Goal: Information Seeking & Learning: Learn about a topic

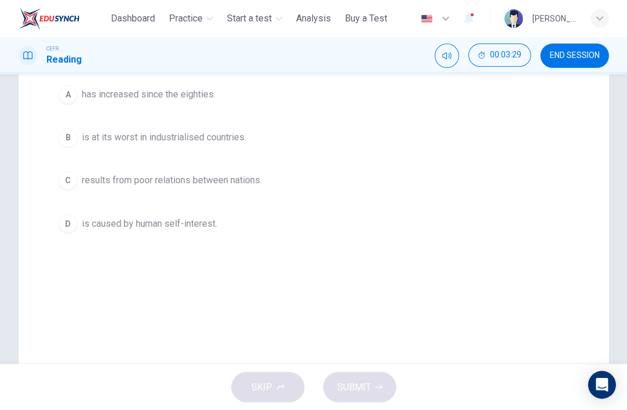
scroll to position [198, 0]
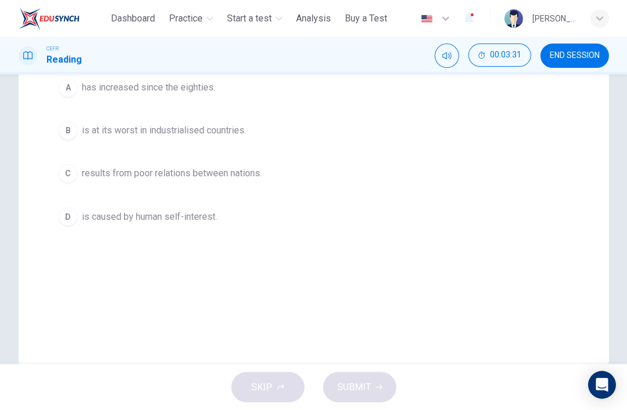
click at [69, 179] on div "C" at bounding box center [68, 173] width 19 height 19
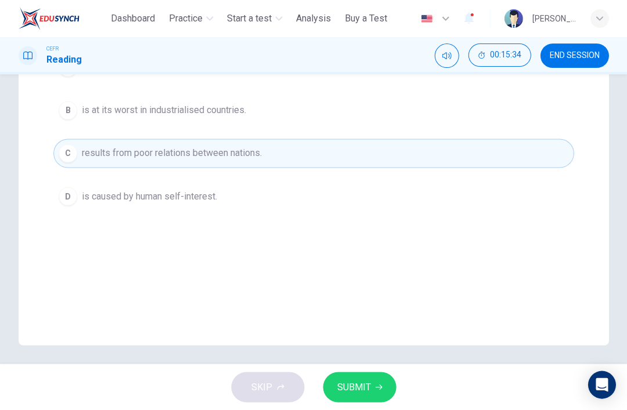
scroll to position [219, 0]
click at [373, 399] on button "SUBMIT" at bounding box center [359, 387] width 73 height 30
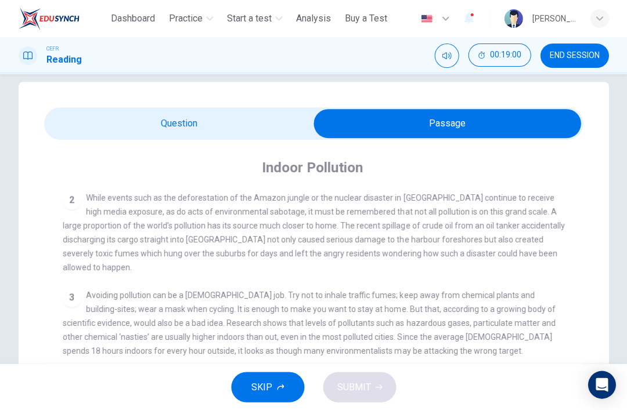
scroll to position [16, 0]
click at [564, 333] on div "3 Avoiding pollution can be a [DEMOGRAPHIC_DATA] job. Try not to inhale traffic…" at bounding box center [314, 323] width 502 height 70
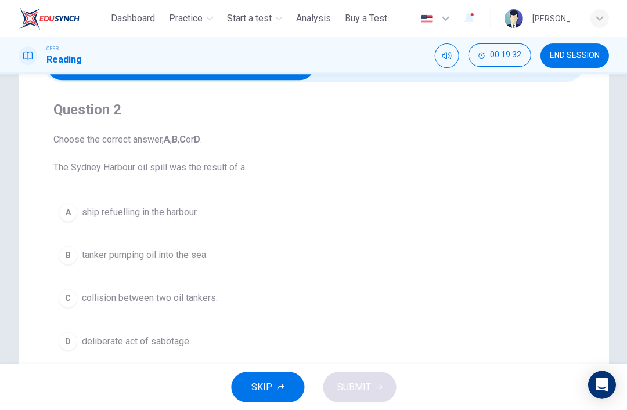
scroll to position [76, 0]
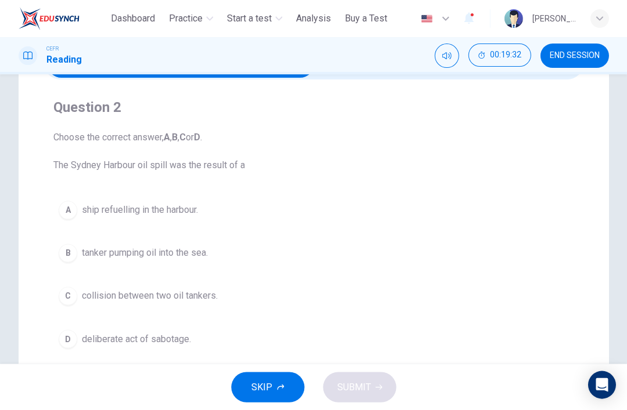
click at [73, 304] on button "C collision between two oil tankers." at bounding box center [313, 295] width 520 height 29
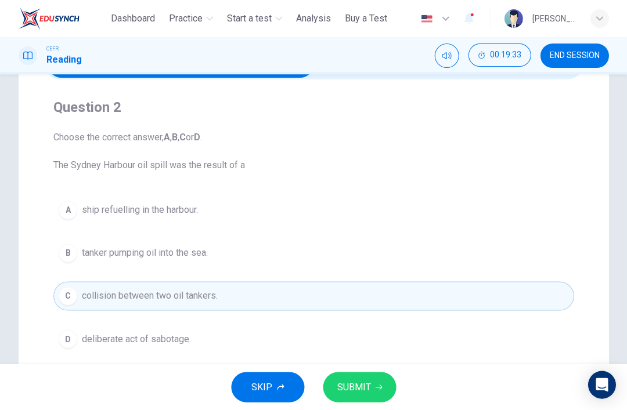
click at [377, 400] on button "SUBMIT" at bounding box center [359, 387] width 73 height 30
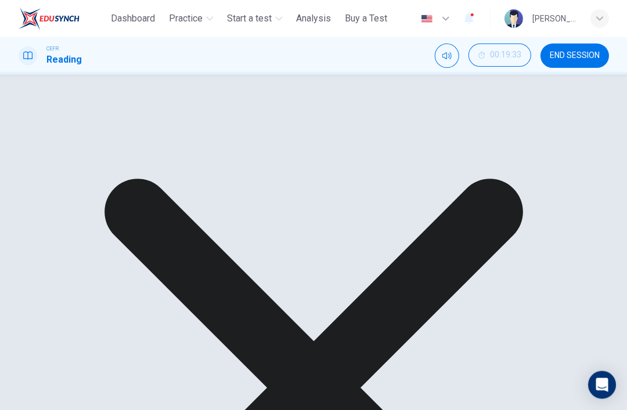
scroll to position [19, 0]
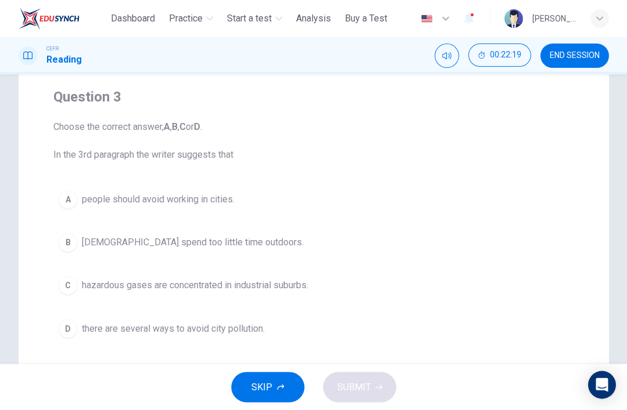
scroll to position [93, 0]
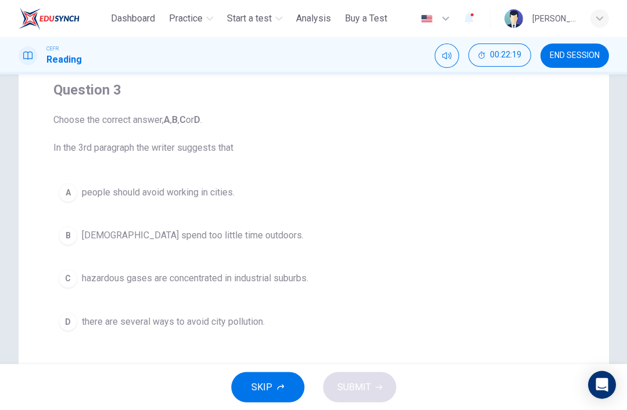
click at [62, 321] on div "D" at bounding box center [68, 321] width 19 height 19
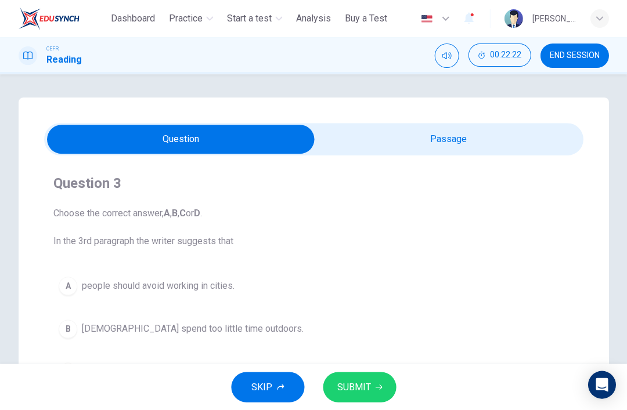
click at [368, 392] on span "SUBMIT" at bounding box center [354, 387] width 34 height 16
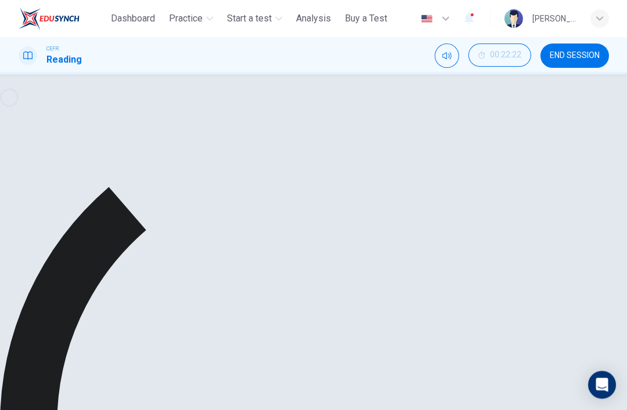
scroll to position [0, 0]
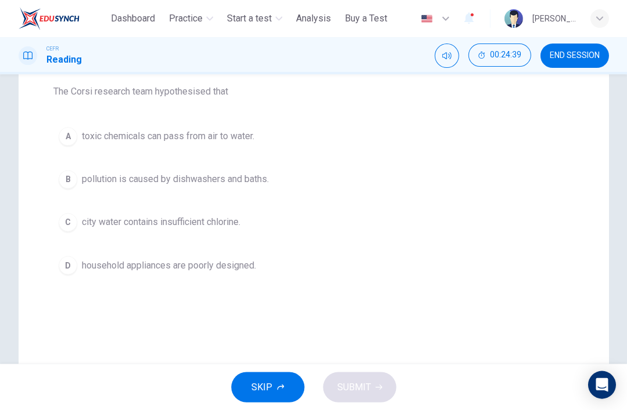
scroll to position [150, 0]
click at [69, 178] on div "B" at bounding box center [68, 178] width 19 height 19
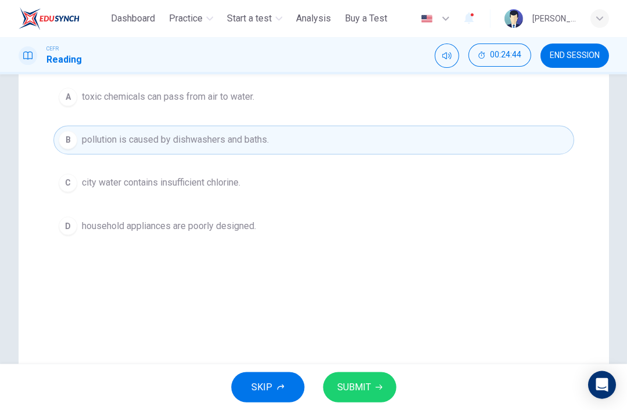
scroll to position [190, 0]
click at [381, 381] on button "SUBMIT" at bounding box center [359, 387] width 73 height 30
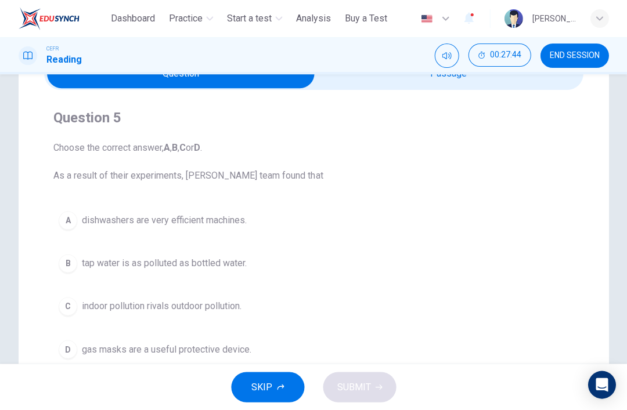
scroll to position [68, 0]
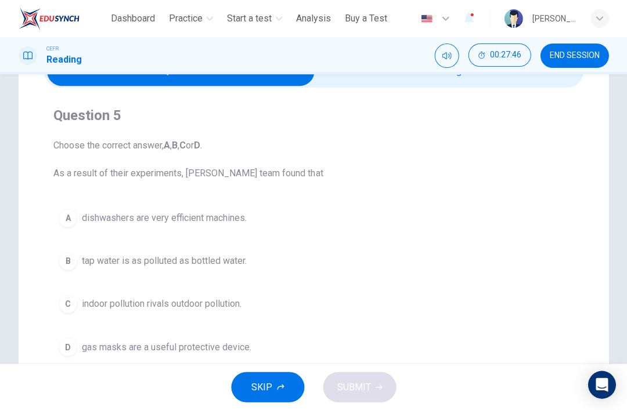
click at [62, 256] on div "B" at bounding box center [68, 261] width 19 height 19
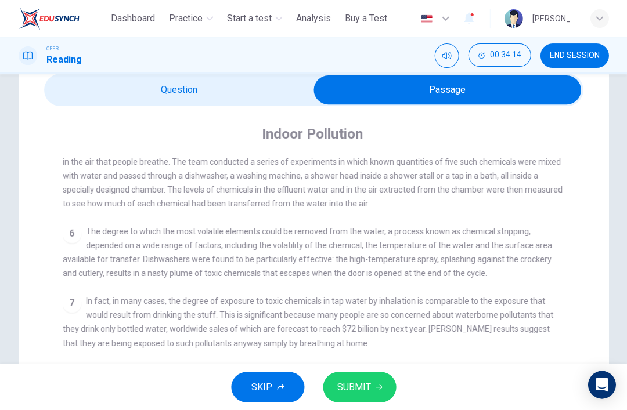
scroll to position [574, 0]
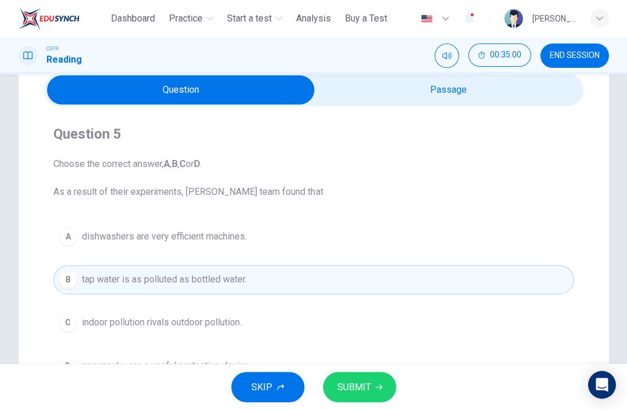
click at [66, 239] on div "A" at bounding box center [68, 236] width 19 height 19
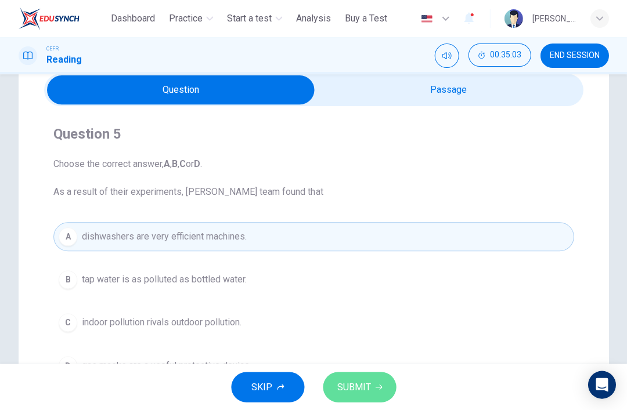
click at [376, 389] on icon "button" at bounding box center [378, 387] width 7 height 7
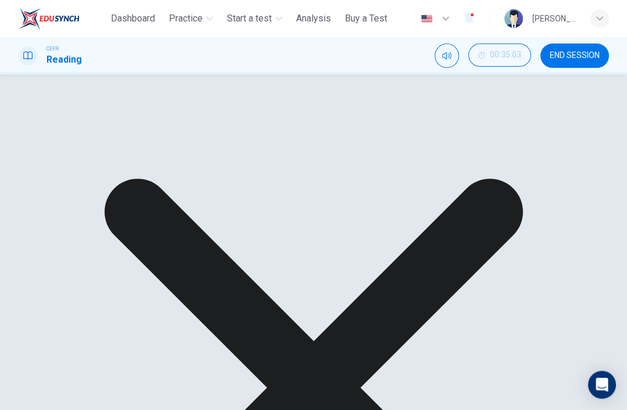
scroll to position [123, 0]
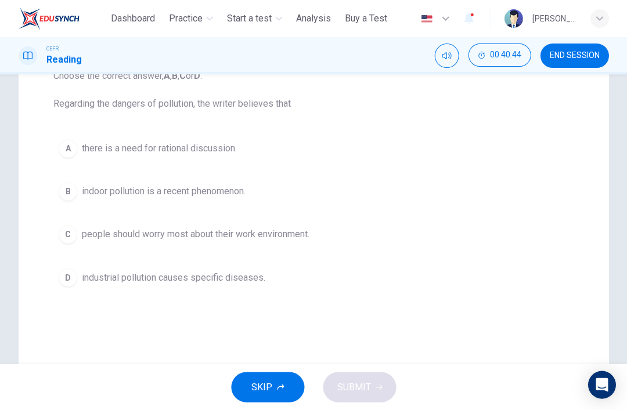
scroll to position [138, 0]
click at [47, 207] on div "Question 6 Choose the correct answer, A , B , C or D . Regarding the dangers of…" at bounding box center [313, 164] width 539 height 274
click at [77, 227] on button "C people should worry most about their work environment." at bounding box center [313, 233] width 520 height 29
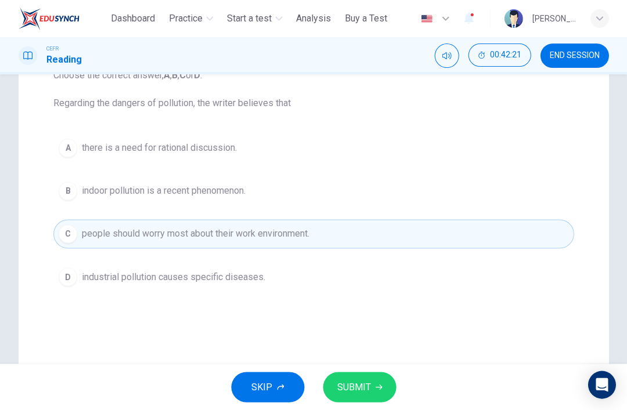
click at [377, 381] on button "SUBMIT" at bounding box center [359, 387] width 73 height 30
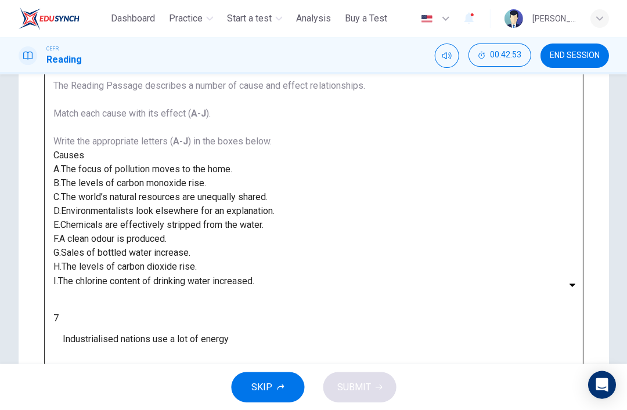
scroll to position [5, 0]
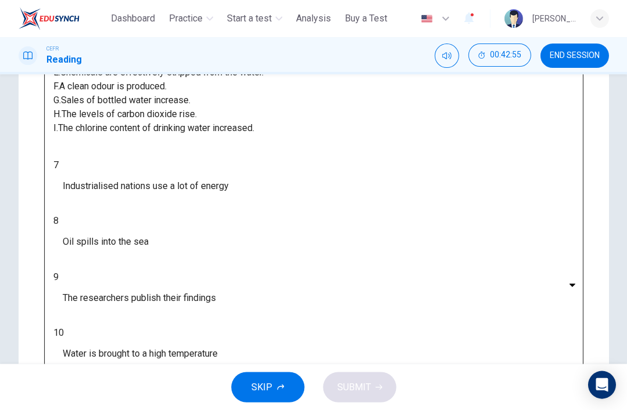
click at [581, 302] on div "Questions 7 - 13 The Reading Passage describes a number of cause and effect rel…" at bounding box center [313, 214] width 539 height 659
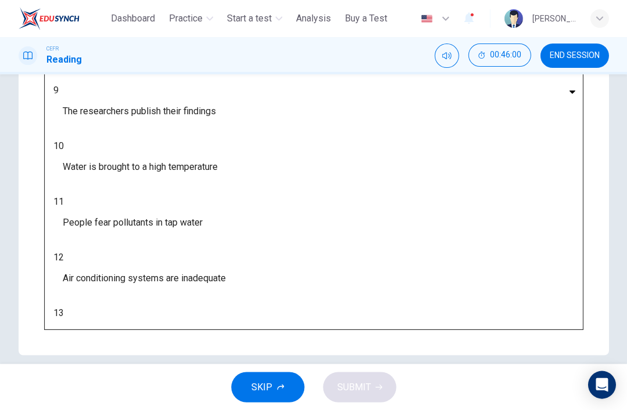
scroll to position [165, 0]
click at [138, 298] on body "This site uses cookies, as explained in our Privacy Policy . If you agree to th…" at bounding box center [313, 205] width 627 height 410
type input "*"
click at [269, 321] on div "Questions 7 - 13 The Reading Passage describes a number of cause and effect rel…" at bounding box center [313, 96] width 539 height 467
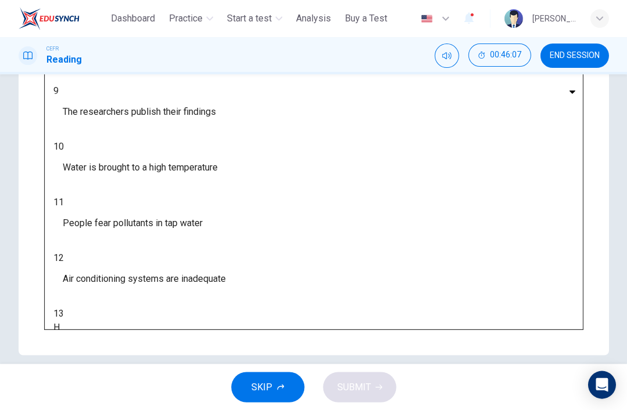
click at [135, 272] on body "This site uses cookies, as explained in our Privacy Policy . If you agree to th…" at bounding box center [313, 205] width 627 height 410
type input "*"
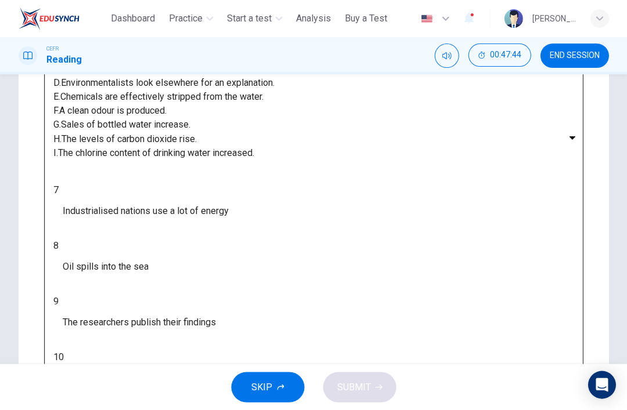
scroll to position [0, 0]
click at [132, 319] on body "This site uses cookies, as explained in our Privacy Policy . If you agree to th…" at bounding box center [313, 205] width 627 height 410
type input "*"
click at [129, 357] on body "This site uses cookies, as explained in our Privacy Policy . If you agree to th…" at bounding box center [313, 205] width 627 height 410
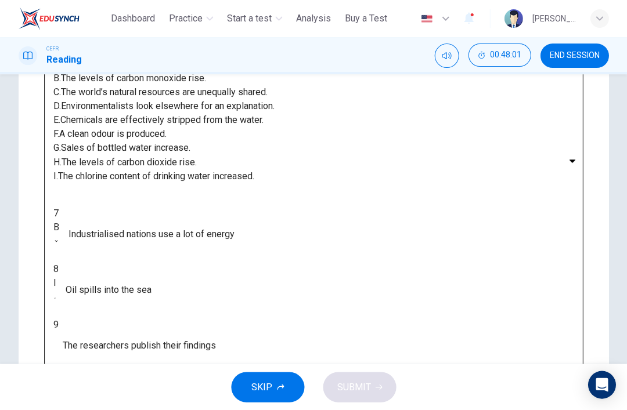
scroll to position [295, 0]
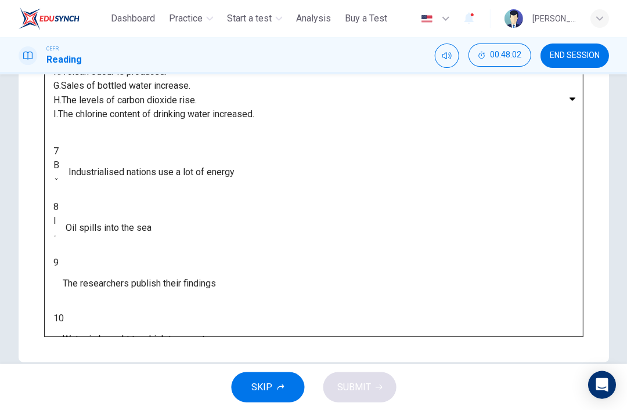
click at [131, 316] on body "This site uses cookies, as explained in our Privacy Policy . If you agree to th…" at bounding box center [313, 205] width 627 height 410
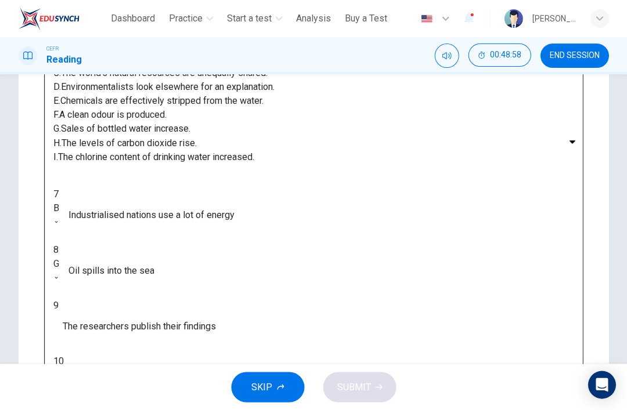
scroll to position [254, 0]
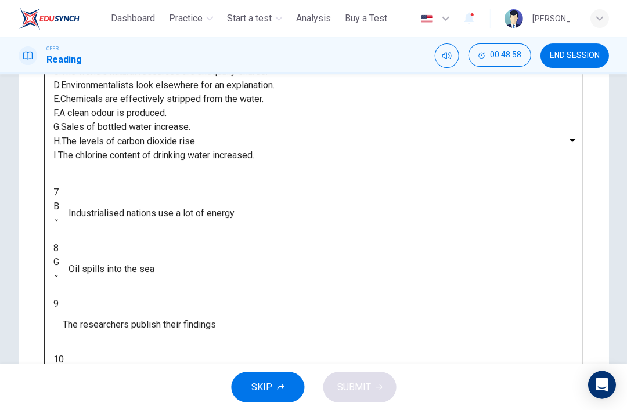
click at [139, 351] on body "This site uses cookies, as explained in our Privacy Policy . If you agree to th…" at bounding box center [313, 205] width 627 height 410
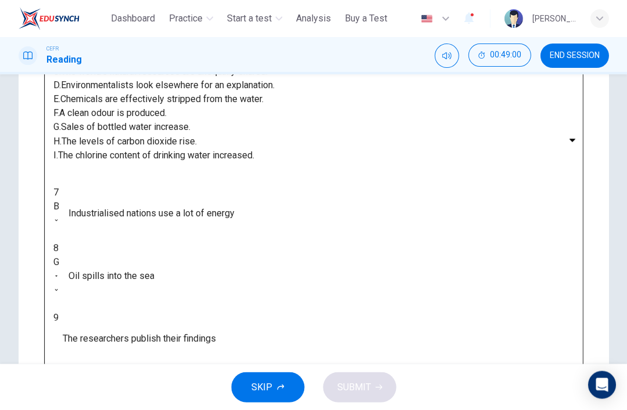
click at [135, 410] on li "A" at bounding box center [313, 417] width 627 height 14
type input "*"
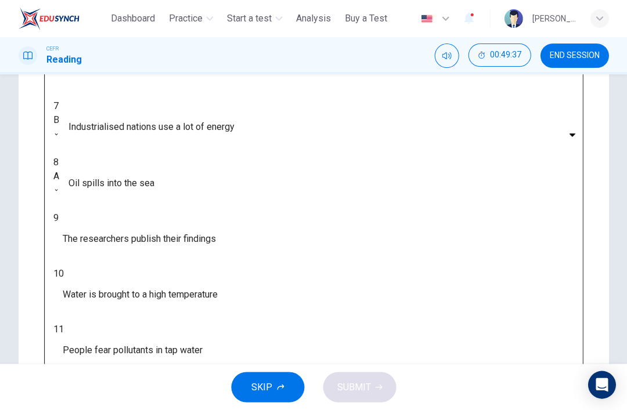
scroll to position [81, 0]
click at [135, 333] on body "This site uses cookies, as explained in our Privacy Policy . If you agree to th…" at bounding box center [313, 205] width 627 height 410
type input "*"
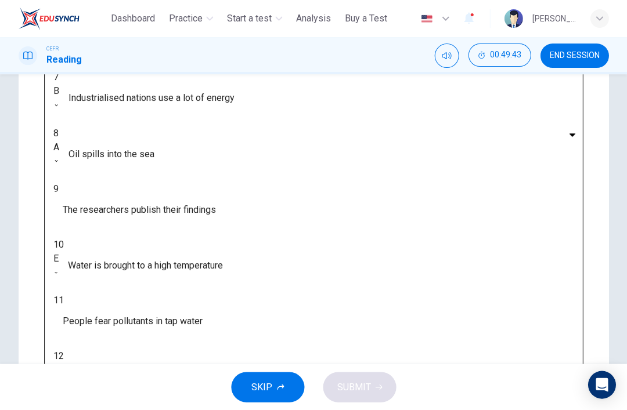
scroll to position [110, 0]
click at [140, 332] on body "This site uses cookies, as explained in our Privacy Policy . If you agree to th…" at bounding box center [313, 205] width 627 height 410
type input "*"
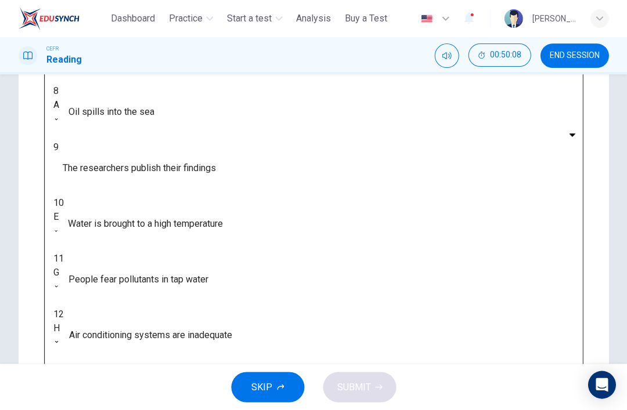
scroll to position [153, 0]
click at [138, 362] on body "This site uses cookies, as explained in our Privacy Policy . If you agree to th…" at bounding box center [313, 205] width 627 height 410
type input "*"
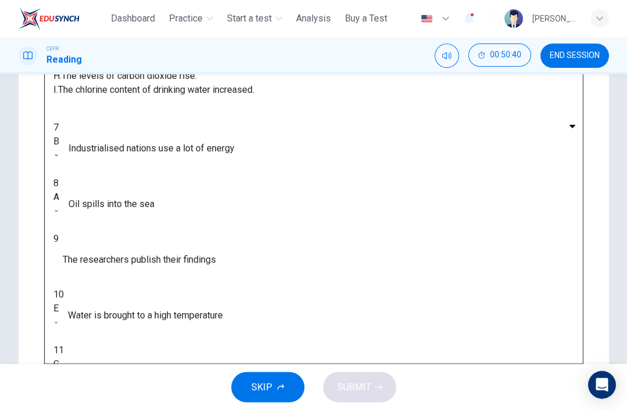
scroll to position [84, 0]
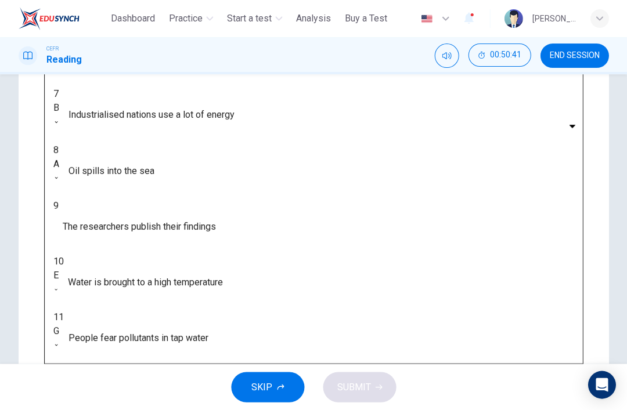
click at [136, 296] on body "This site uses cookies, as explained in our Privacy Policy . If you agree to th…" at bounding box center [313, 205] width 627 height 410
type input "*"
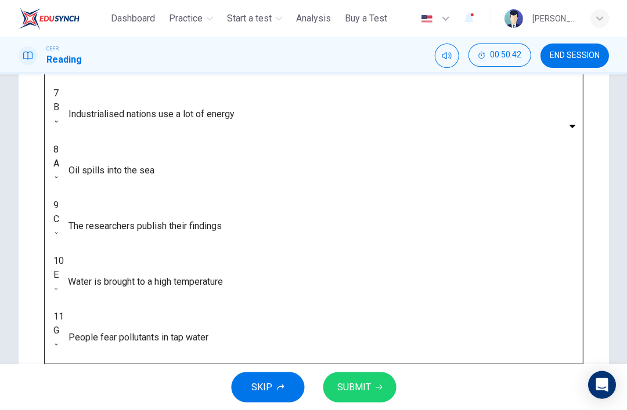
scroll to position [85, 0]
click at [367, 384] on span "SUBMIT" at bounding box center [354, 387] width 34 height 16
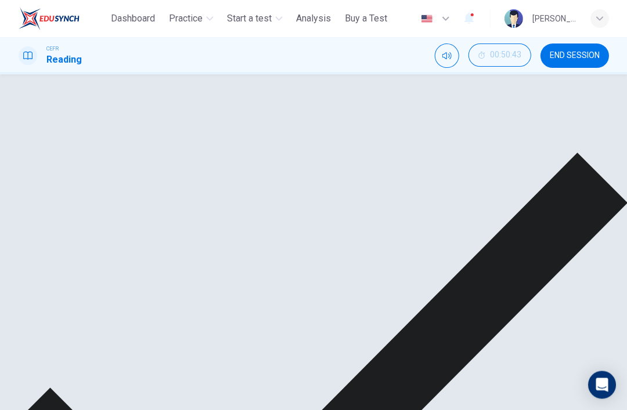
scroll to position [75, 0]
click at [59, 138] on div "B * ​" at bounding box center [56, 124] width 6 height 28
click at [400, 31] on div "F. A clean odour is produced." at bounding box center [313, 24] width 520 height 14
click at [59, 274] on div "C" at bounding box center [56, 267] width 6 height 14
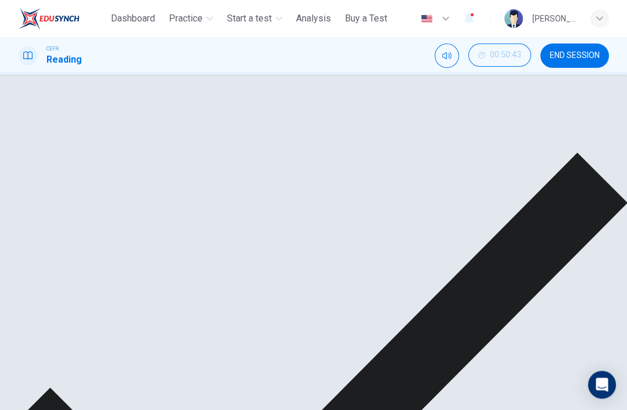
click at [350, 56] on div "E. Chemicals are effectively stripped from the water." at bounding box center [313, 49] width 520 height 14
click at [59, 254] on div "A" at bounding box center [56, 247] width 6 height 14
click at [301, 147] on div "Causes A. The focus of pollution moves to the home. B. The levels of carbon mon…" at bounding box center [313, 77] width 520 height 139
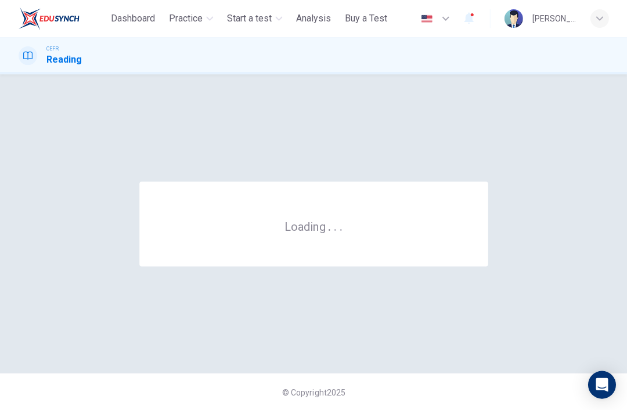
scroll to position [0, 0]
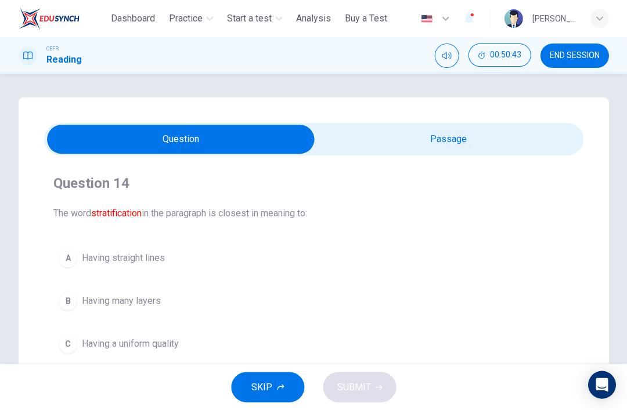
click at [559, 58] on span "END SESSION" at bounding box center [574, 55] width 50 height 9
